Goal: Connect with others: Establish contact or relationships with other users

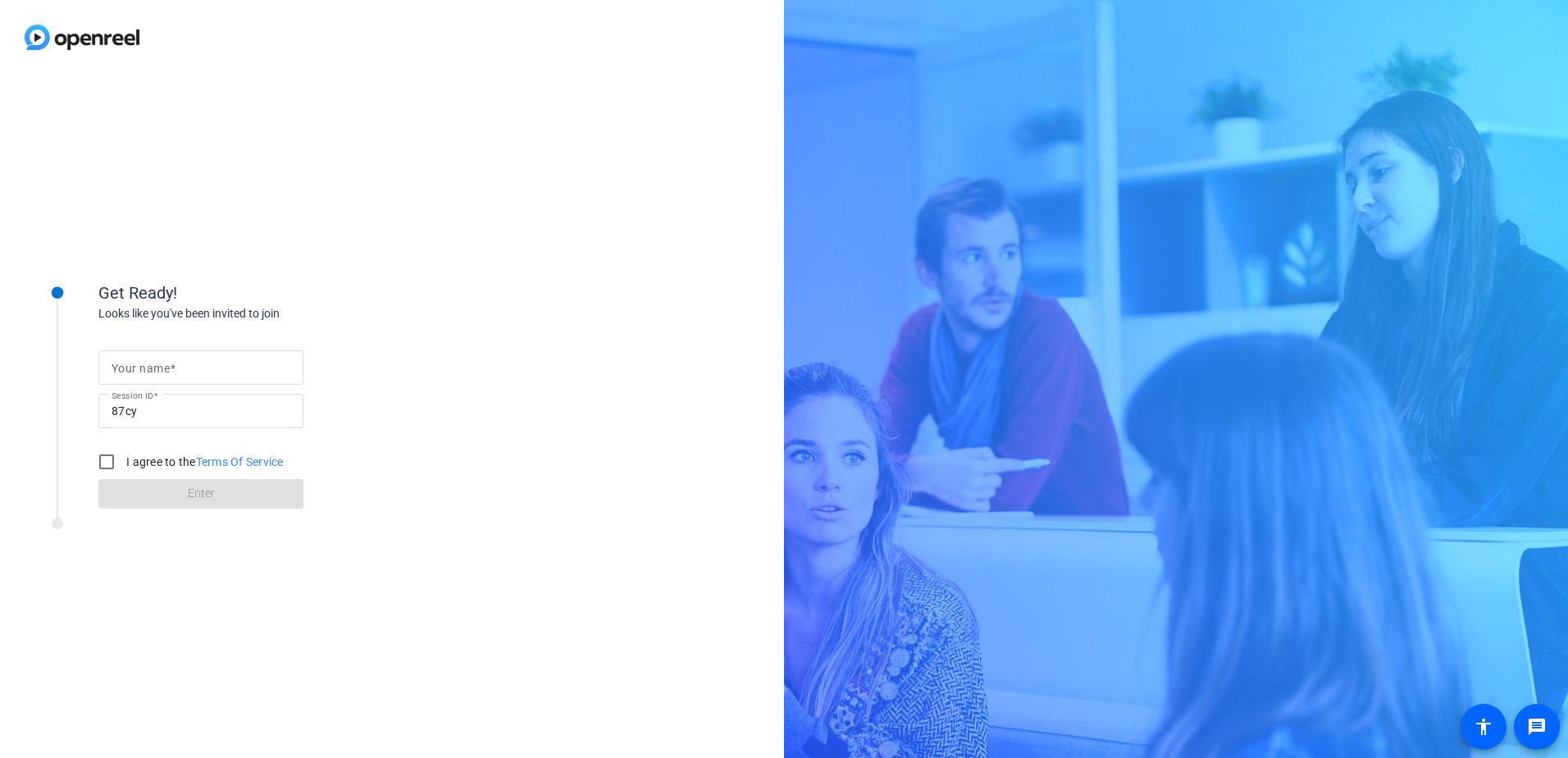
click at [146, 365] on mat-label "Your name" at bounding box center [140, 368] width 59 height 13
click at [146, 365] on input "Your name" at bounding box center [200, 368] width 178 height 20
type input "[PERSON_NAME]"
click at [104, 459] on input "I agree to the Terms Of Service" at bounding box center [107, 462] width 33 height 33
checkbox input "true"
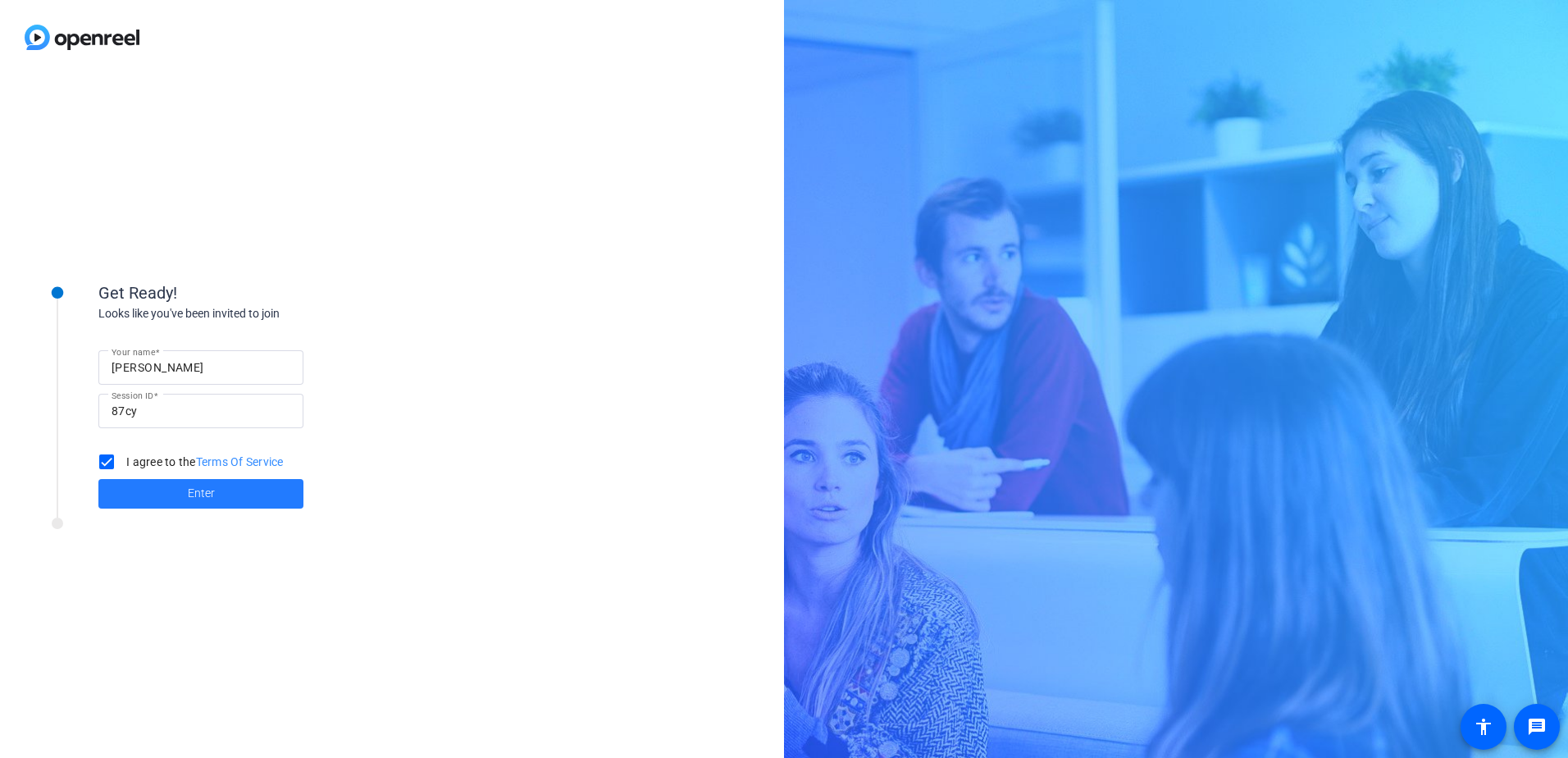
click at [209, 485] on span "Enter" at bounding box center [202, 494] width 27 height 18
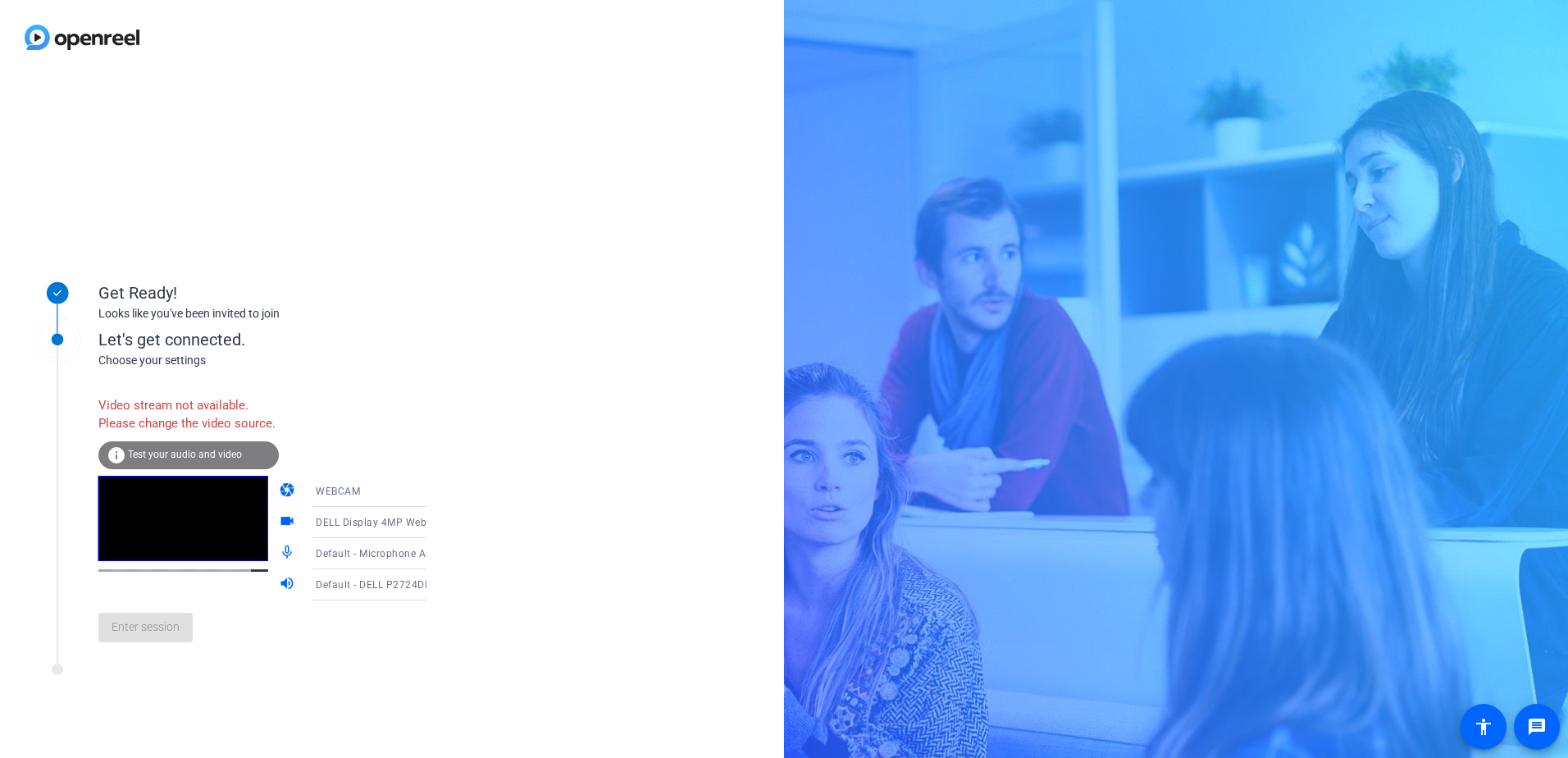
click at [376, 342] on div "Let's get connected." at bounding box center [279, 339] width 362 height 24
click at [145, 655] on div "Enter session" at bounding box center [279, 628] width 362 height 55
click at [180, 460] on span "Test your audio and video" at bounding box center [184, 455] width 114 height 12
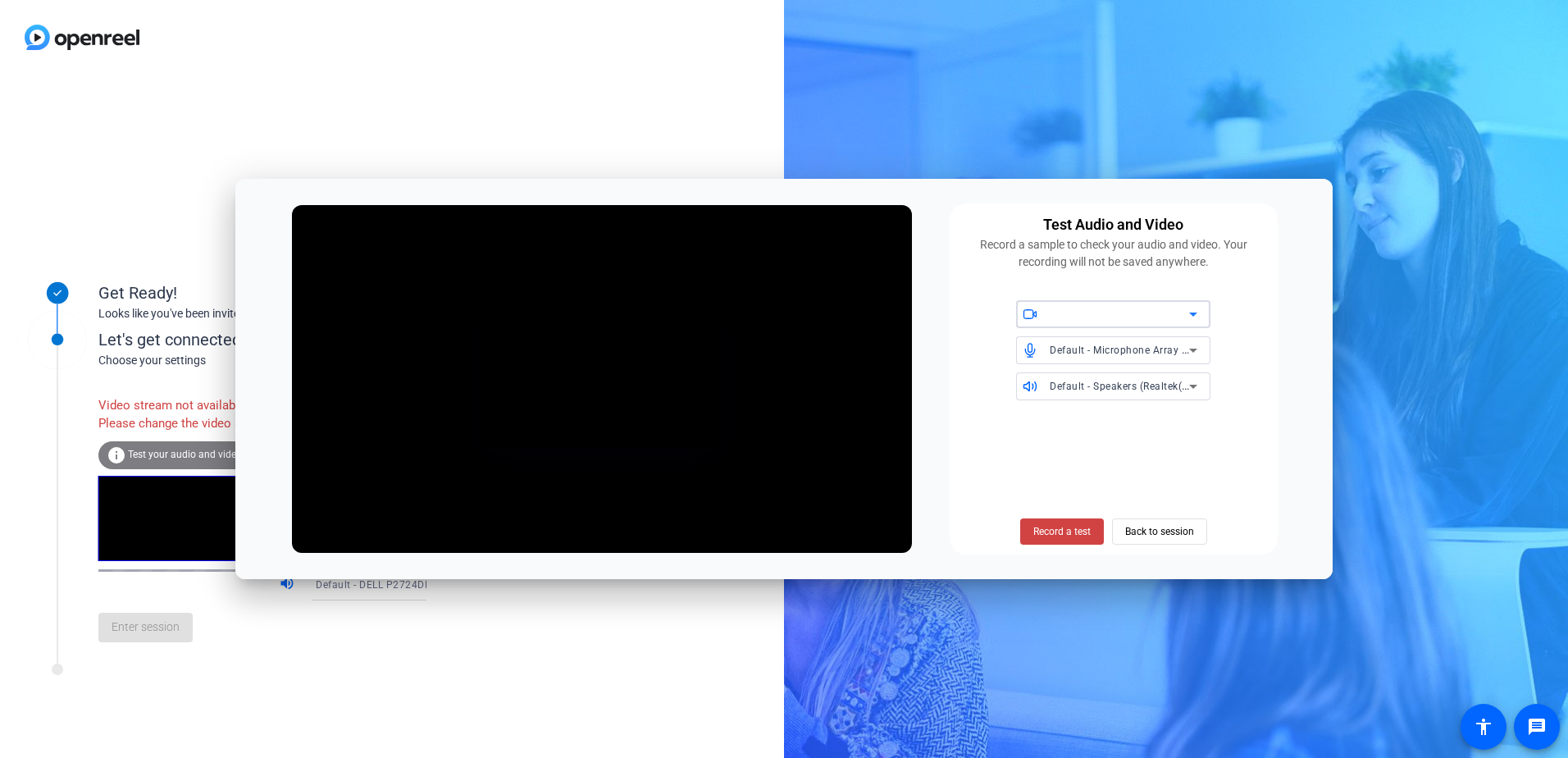
click at [1190, 313] on icon at bounding box center [1194, 314] width 20 height 20
click at [1072, 356] on span "DELL Display 4MP Webcam (413c:d003)" at bounding box center [1114, 354] width 168 height 39
click at [1155, 530] on span "Back to session" at bounding box center [1159, 532] width 69 height 31
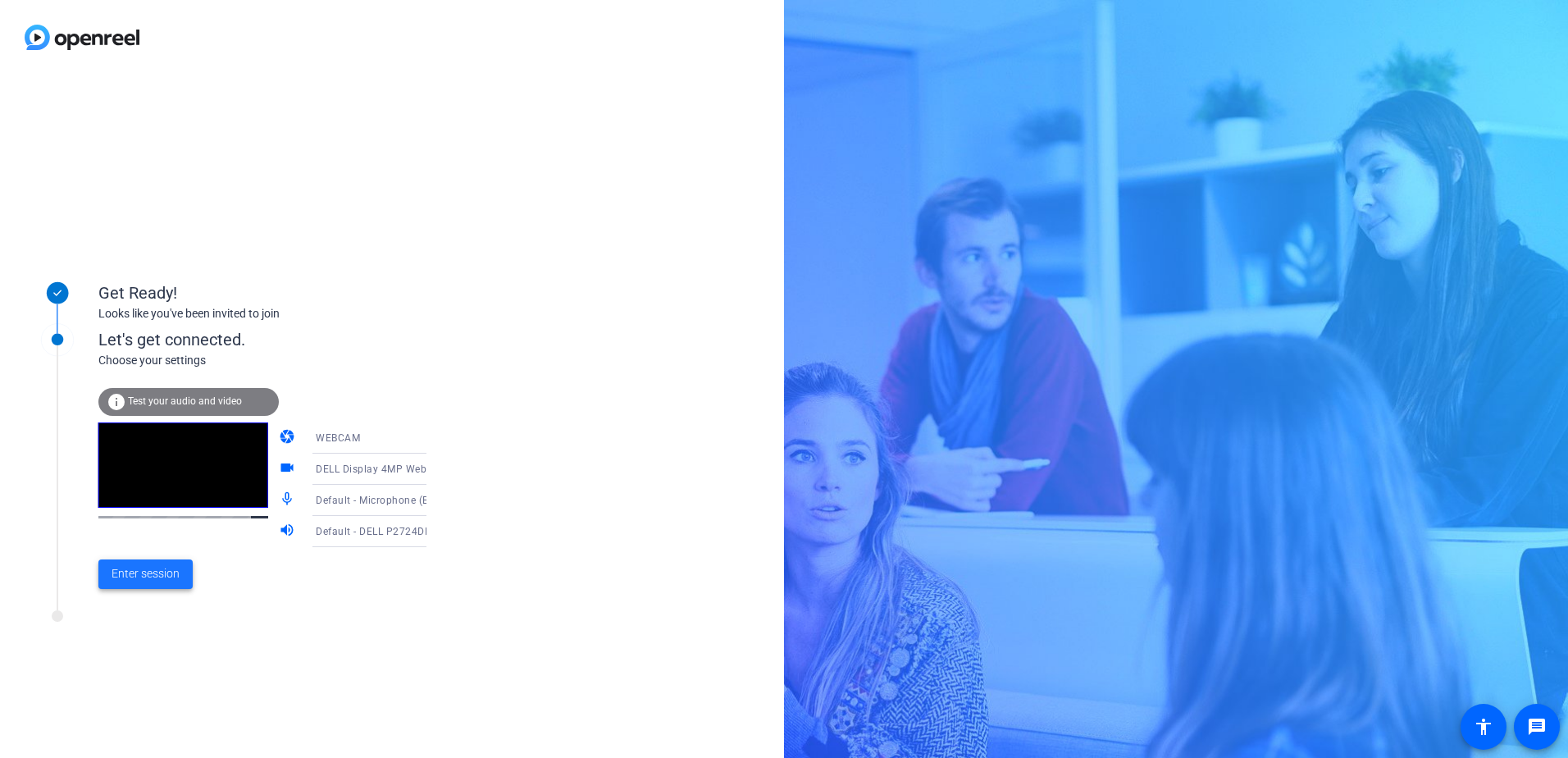
click at [168, 569] on span "Enter session" at bounding box center [145, 575] width 68 height 18
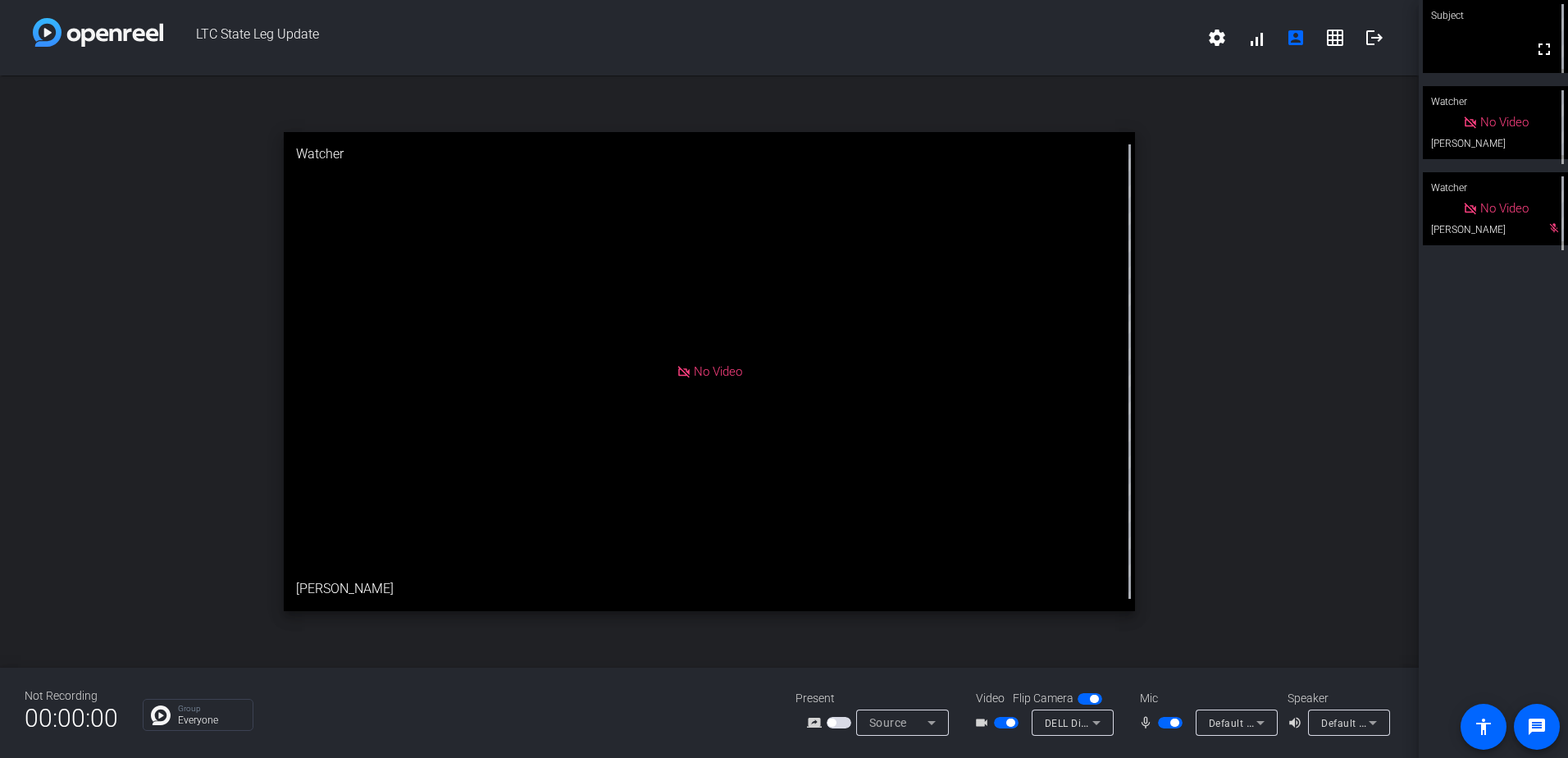
click at [1260, 719] on icon at bounding box center [1261, 723] width 20 height 20
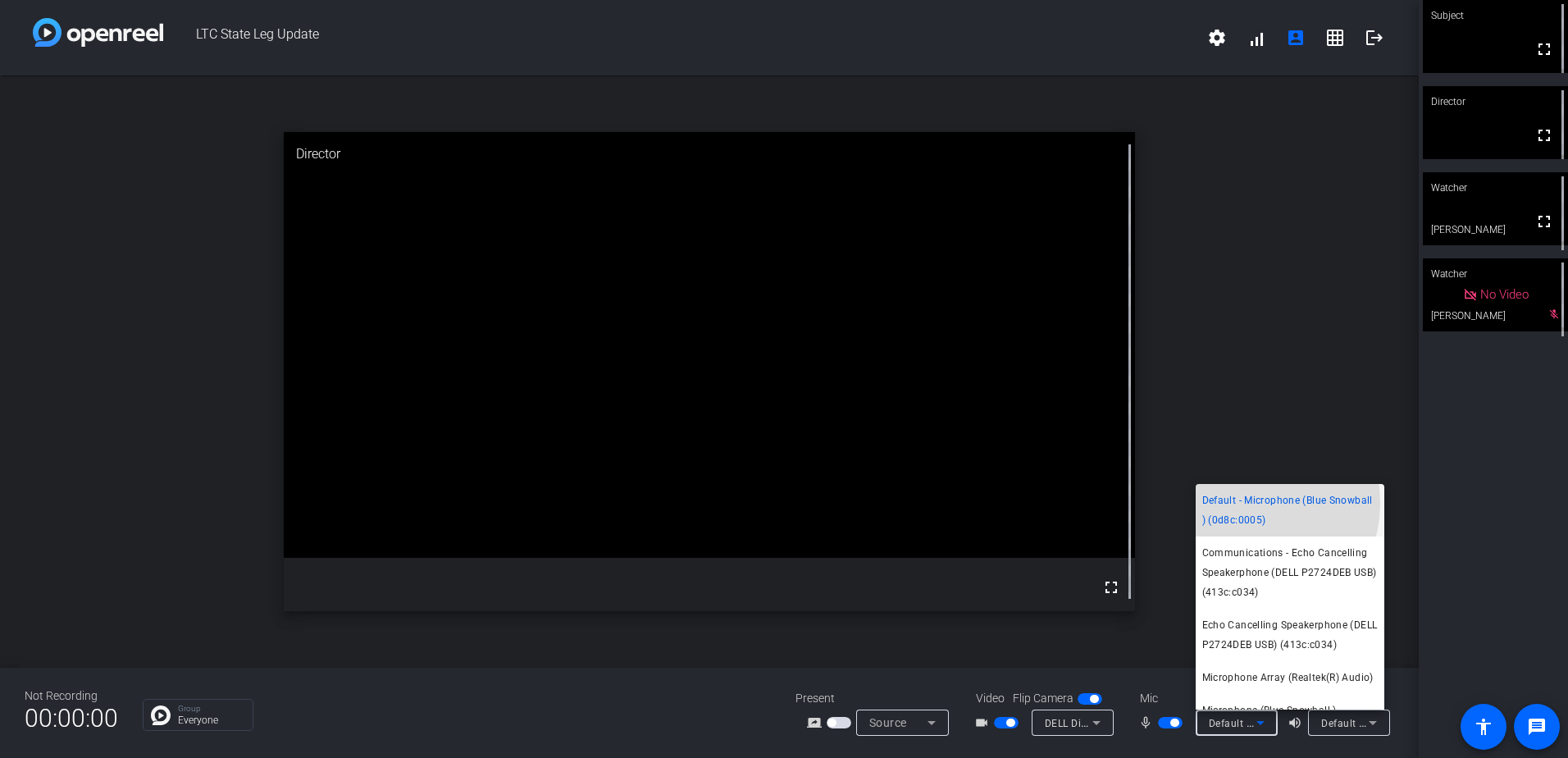
click at [1242, 503] on span "Default - Microphone (Blue Snowball ) (0d8c:0005)" at bounding box center [1290, 510] width 176 height 39
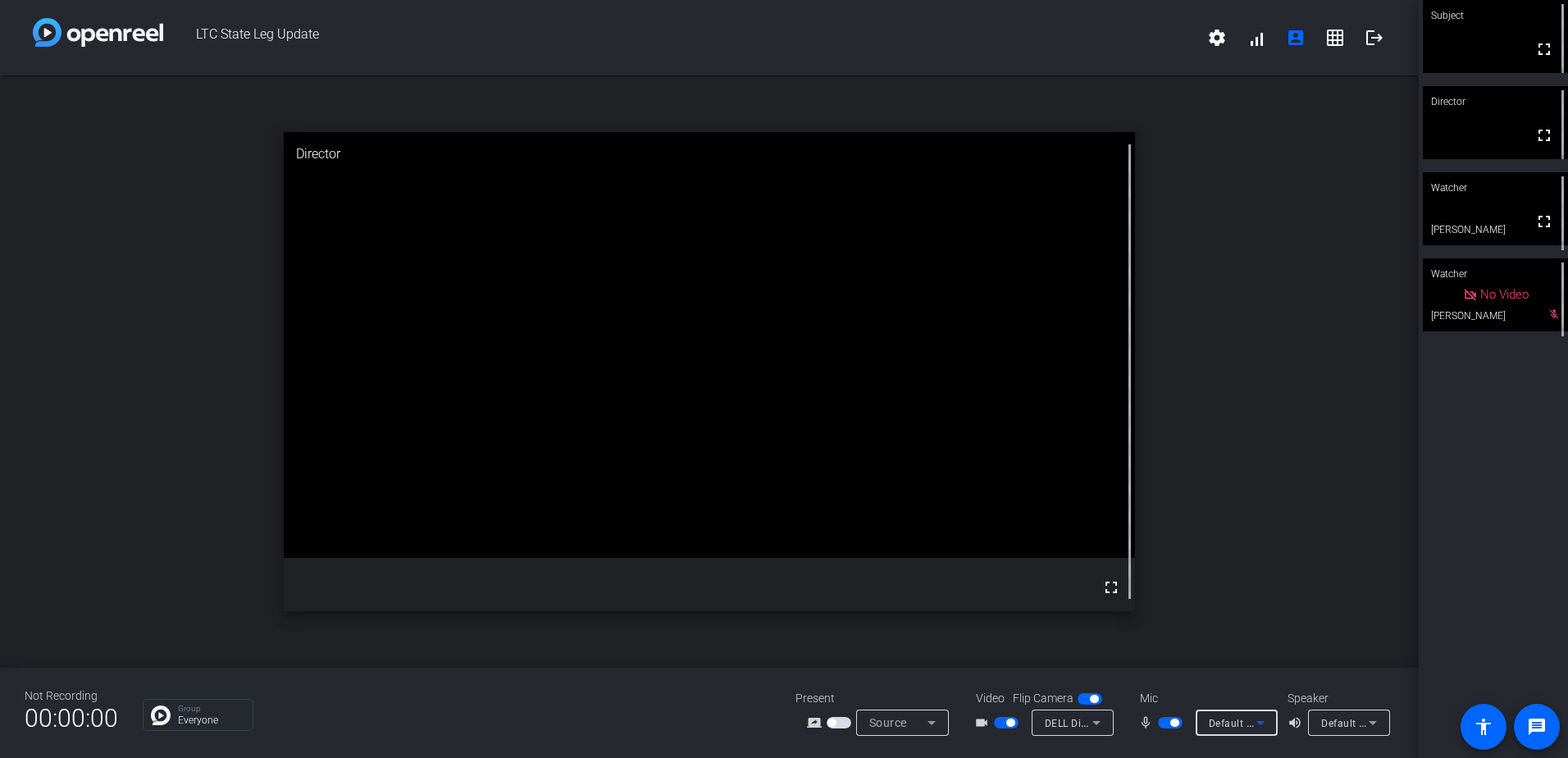
click at [1261, 720] on icon at bounding box center [1261, 723] width 20 height 20
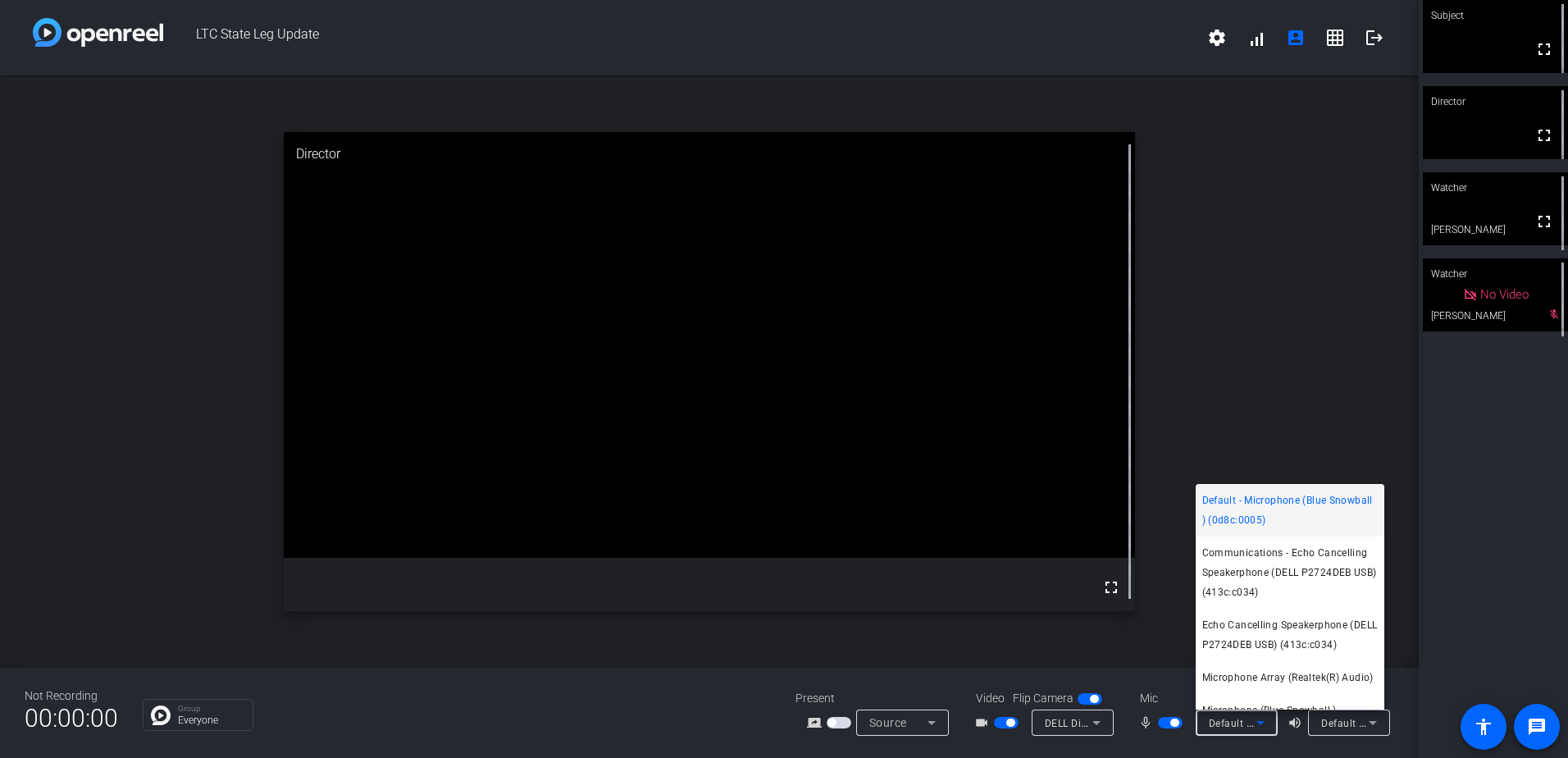
click at [1479, 527] on div at bounding box center [784, 379] width 1568 height 758
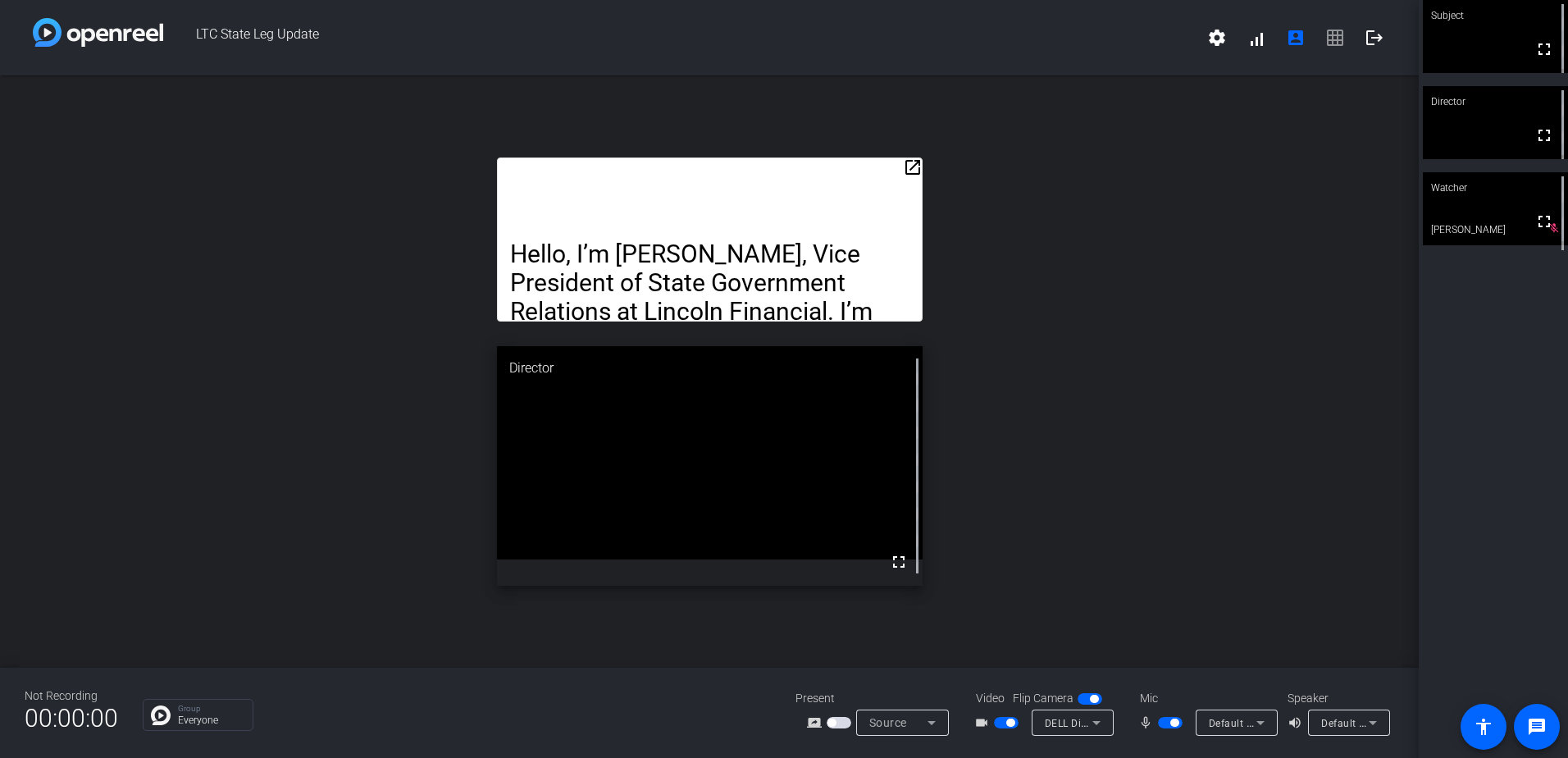
click at [915, 164] on mat-icon "open_in_new" at bounding box center [913, 168] width 20 height 20
